Goal: Navigation & Orientation: Go to known website

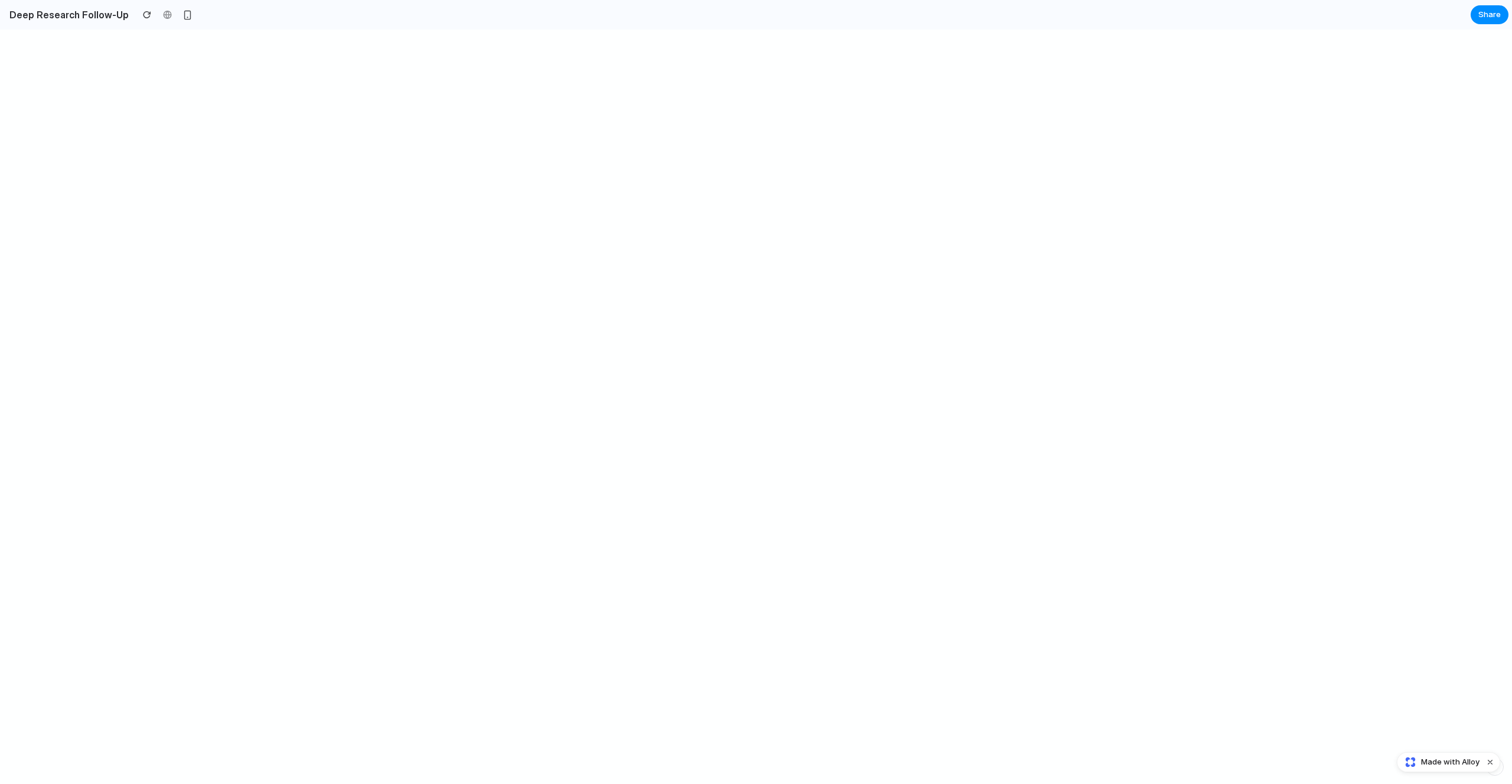
click at [1447, 762] on span "Made with Alloy" at bounding box center [1450, 762] width 58 height 12
